Goal: Task Accomplishment & Management: Manage account settings

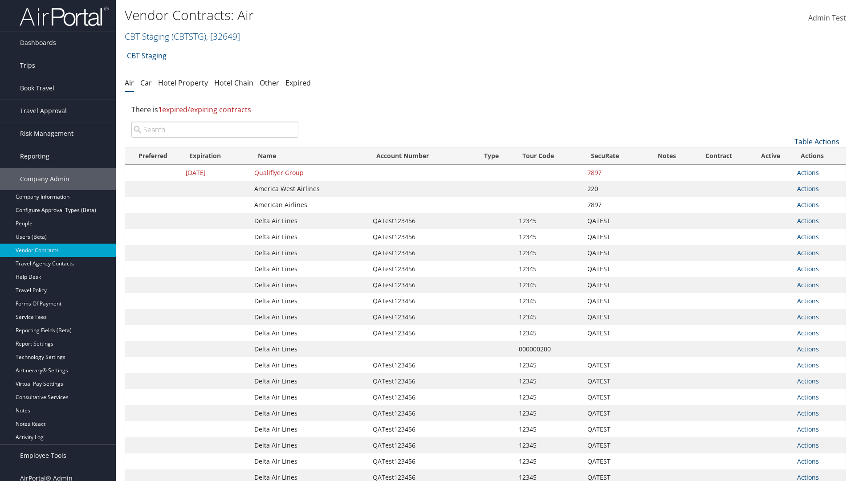
click at [817, 142] on link "Table Actions" at bounding box center [816, 142] width 45 height 10
click at [787, 155] on link "Create New Contract" at bounding box center [786, 155] width 117 height 15
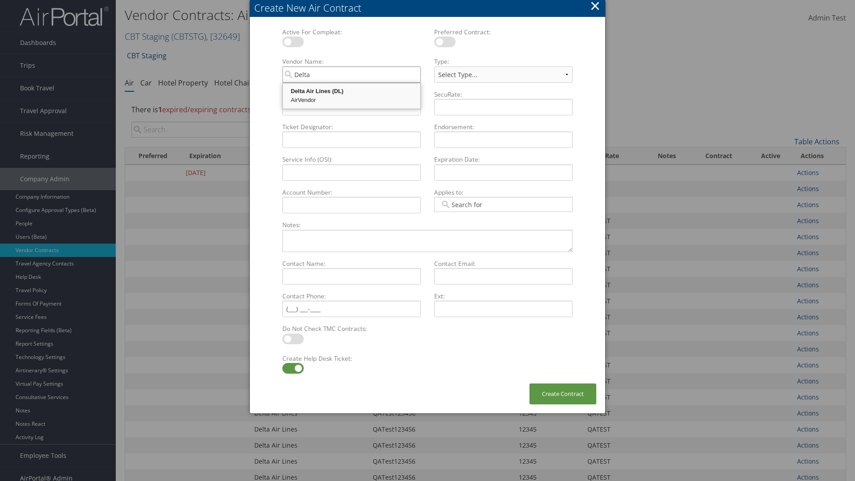
type input "Delta Air Lines"
select select "[object Object]"
type input "Delta Air Lines"
type input "QATest123456"
type input "12345"
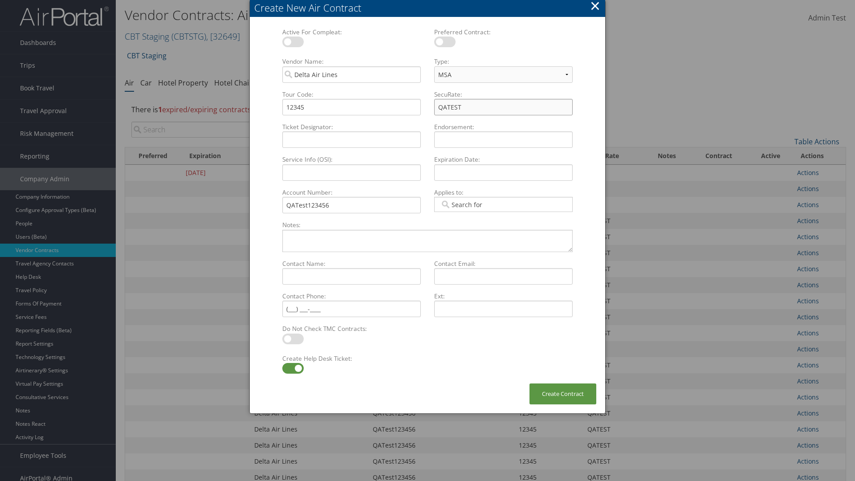
type input "QATEST"
click at [293, 368] on label at bounding box center [292, 368] width 21 height 11
click at [293, 368] on input "checkbox" at bounding box center [290, 370] width 6 height 6
checkbox input "false"
click at [563, 394] on button "Create Contract" at bounding box center [562, 393] width 67 height 21
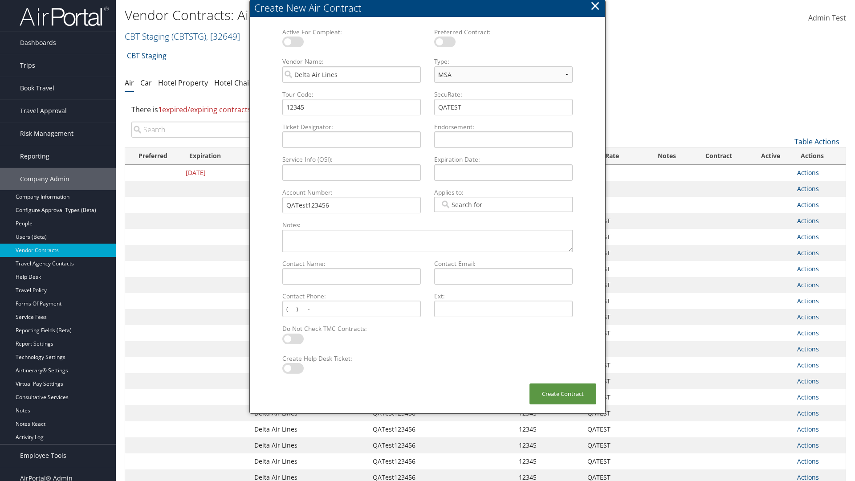
click at [215, 122] on input "search" at bounding box center [214, 130] width 167 height 16
type input "QATest123456"
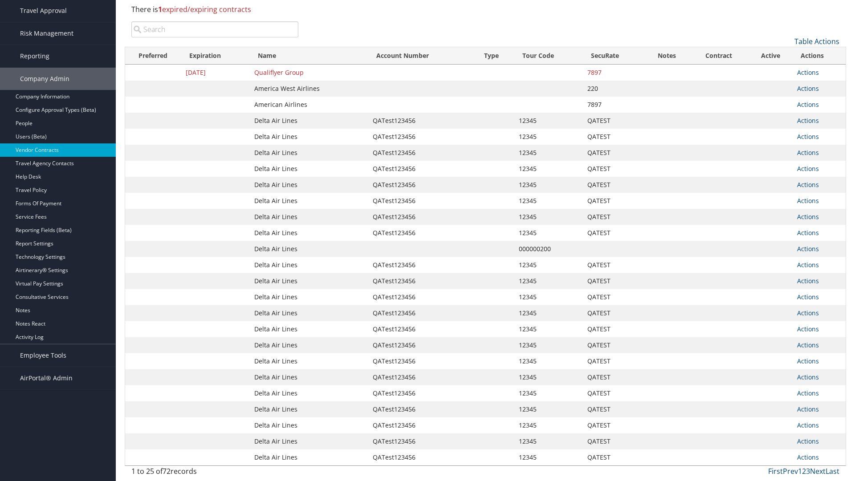
click at [215, 29] on input "search" at bounding box center [214, 29] width 167 height 16
type input "Delta Air Lines"
click at [215, 29] on input "search" at bounding box center [214, 29] width 167 height 16
type input "QATest123456"
click at [215, 29] on input "search" at bounding box center [214, 29] width 167 height 16
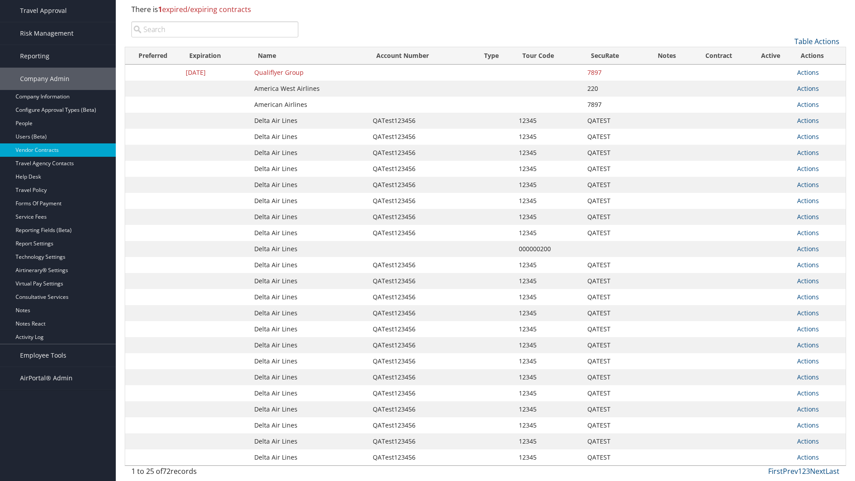
type input "12345"
click at [215, 29] on input "search" at bounding box center [214, 29] width 167 height 16
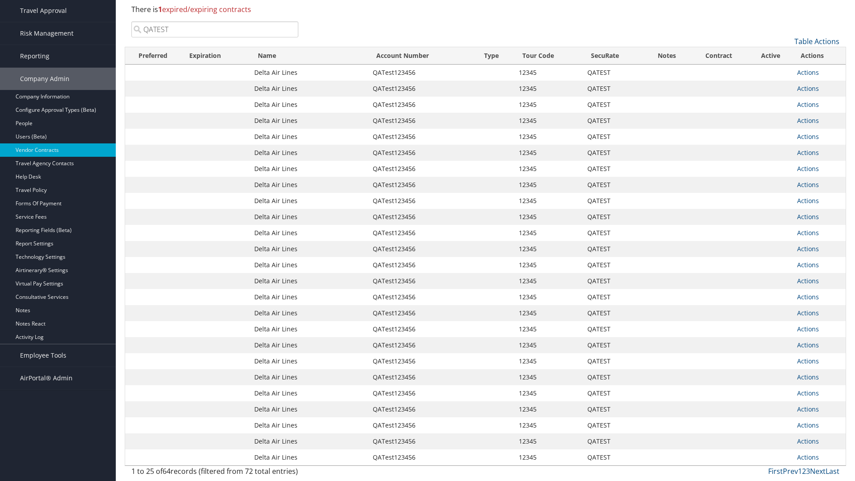
click at [215, 29] on input "QATEST" at bounding box center [214, 29] width 167 height 16
type input "QATest123456"
click at [808, 72] on link "Actions" at bounding box center [808, 72] width 22 height 8
click at [823, 116] on link "Delete" at bounding box center [822, 115] width 51 height 15
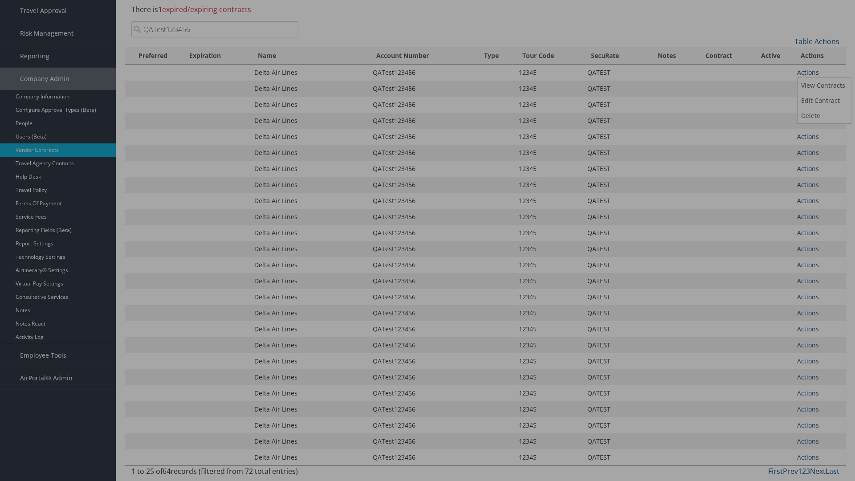
click at [0, 0] on button "Delete" at bounding box center [0, 0] width 0 height 0
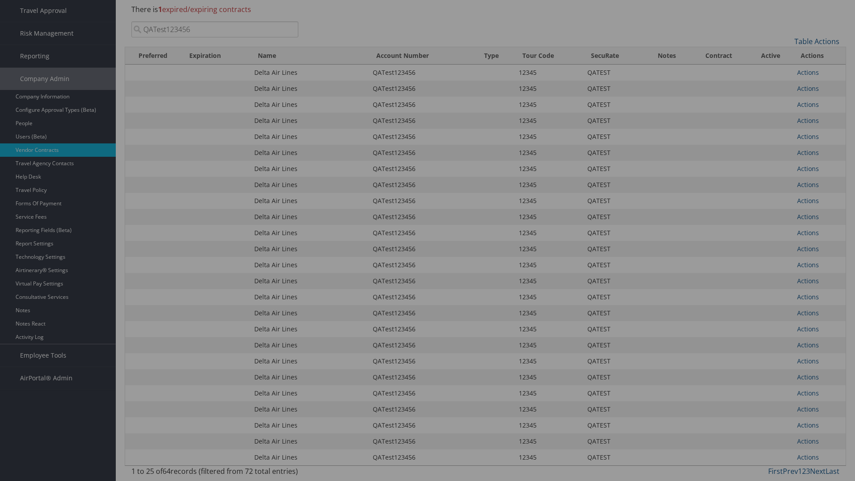
scroll to position [0, 0]
